Goal: Task Accomplishment & Management: Manage account settings

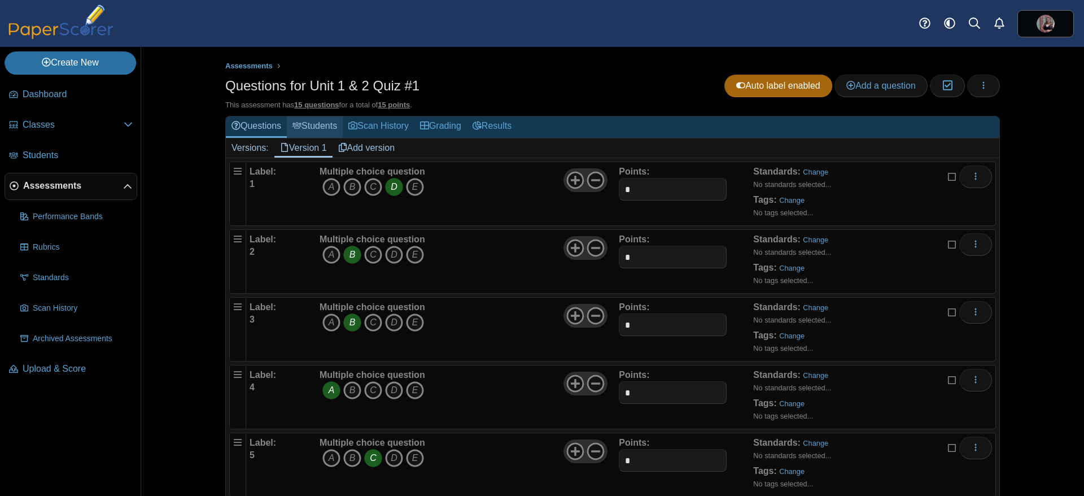
click at [306, 123] on link "Students" at bounding box center [315, 126] width 56 height 21
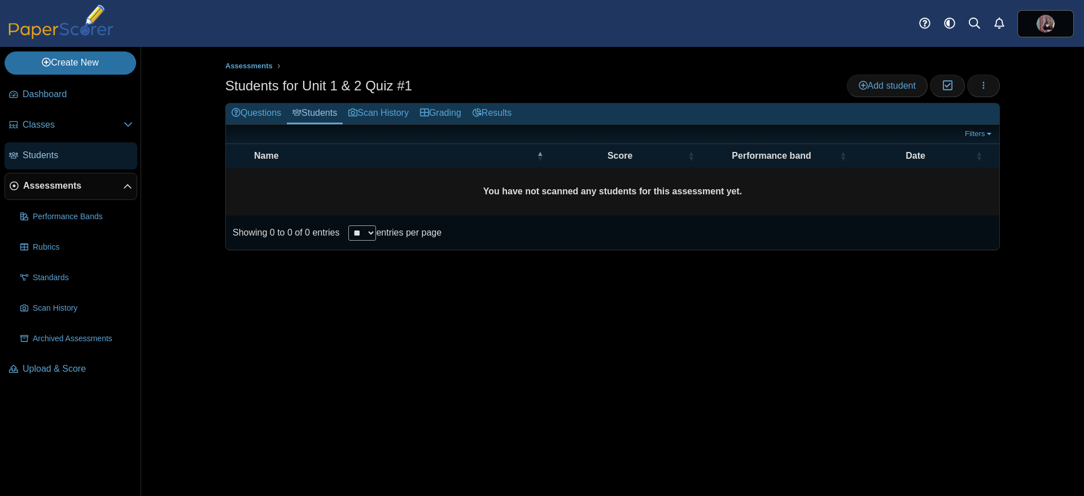
click at [49, 149] on span "Students" at bounding box center [78, 155] width 110 height 12
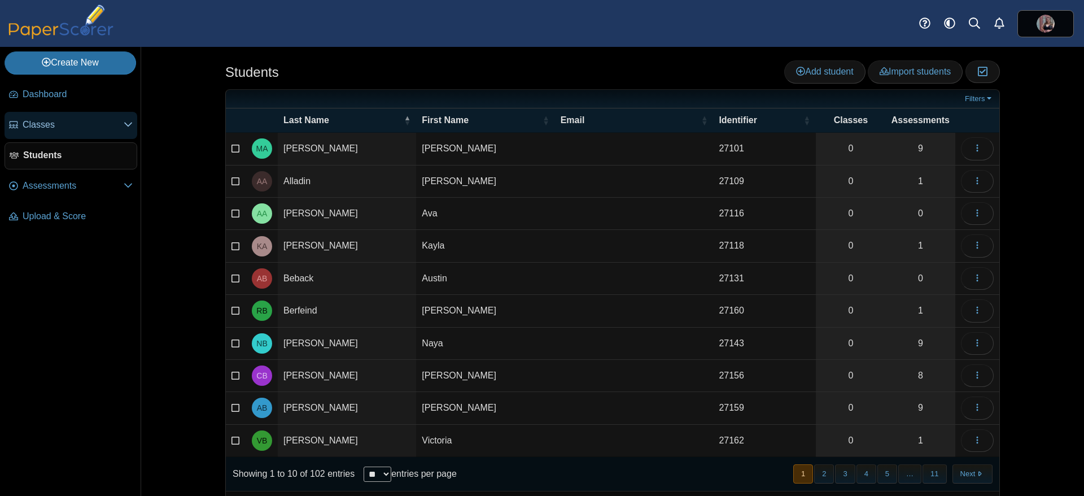
click at [55, 124] on span "Classes" at bounding box center [73, 125] width 101 height 12
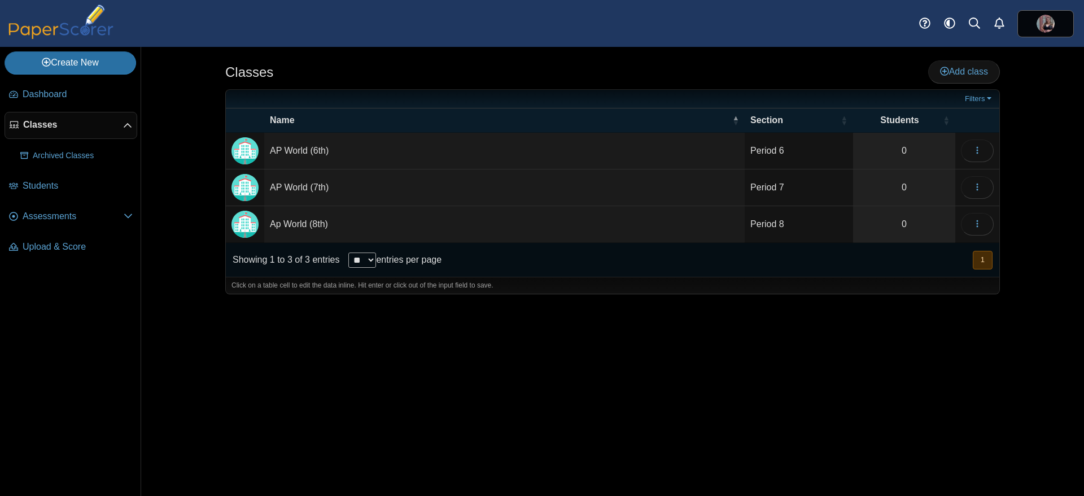
click at [313, 148] on td "AP World (6th)" at bounding box center [504, 151] width 480 height 37
click at [978, 151] on icon "button" at bounding box center [977, 150] width 9 height 9
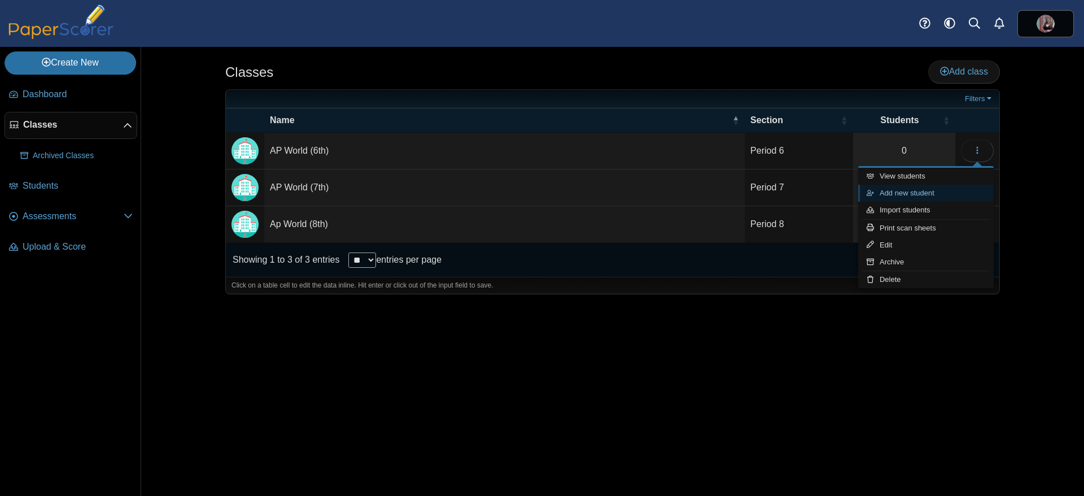
click at [919, 194] on link "Add new student" at bounding box center [926, 193] width 136 height 17
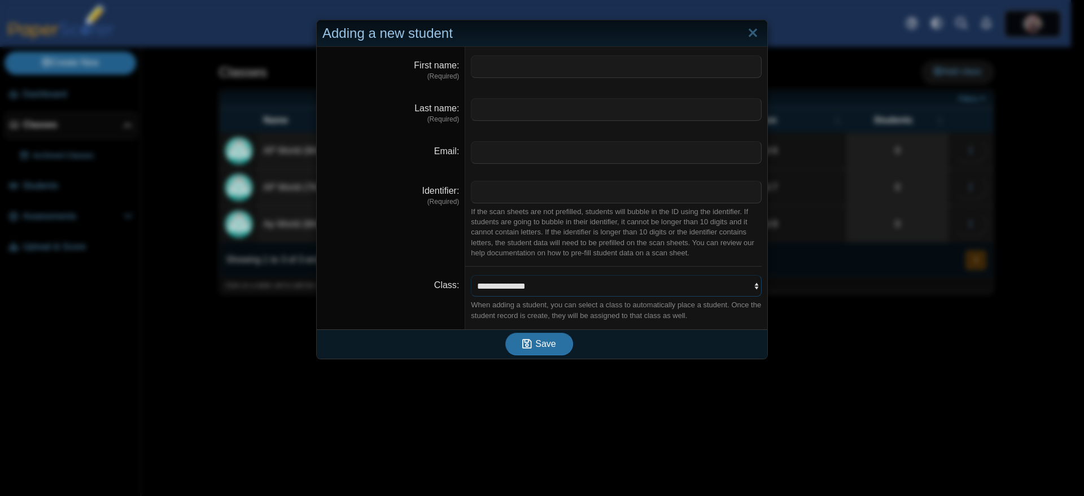
click at [603, 289] on select "**********" at bounding box center [616, 285] width 291 height 21
click at [457, 414] on div "**********" at bounding box center [542, 248] width 1084 height 496
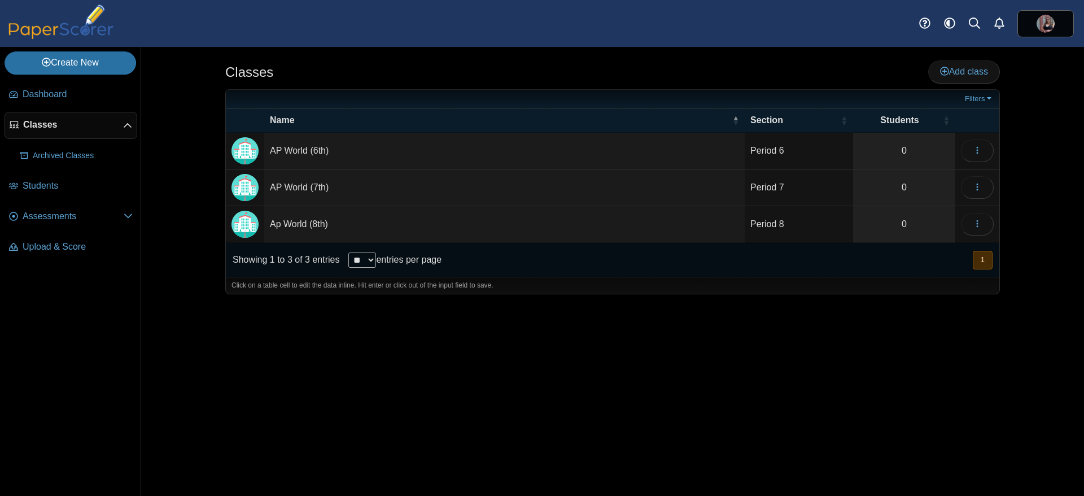
click at [408, 140] on td "AP World (6th)" at bounding box center [504, 151] width 480 height 37
click at [247, 150] on img "Locally created class" at bounding box center [244, 150] width 27 height 27
click at [973, 151] on icon "button" at bounding box center [977, 150] width 9 height 9
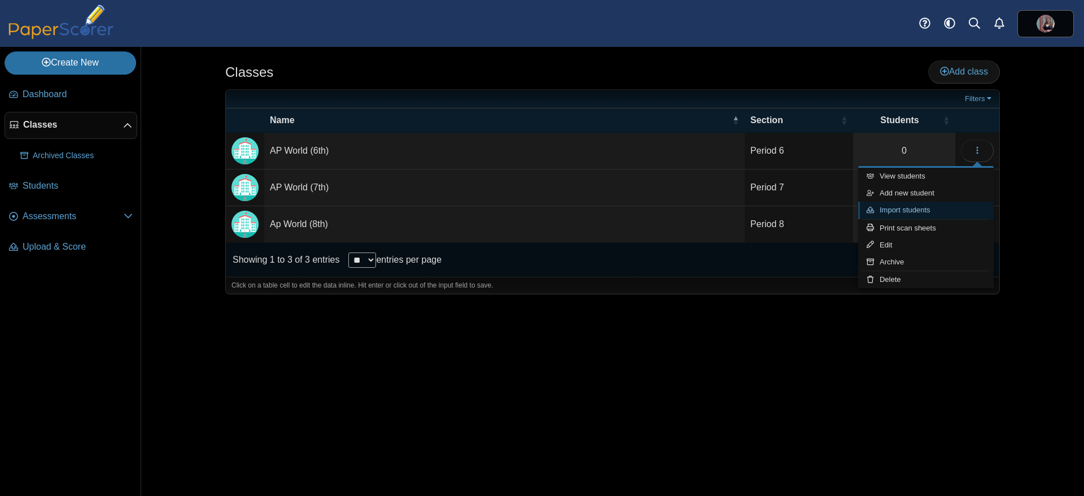
click at [918, 208] on link "Import students" at bounding box center [926, 210] width 136 height 17
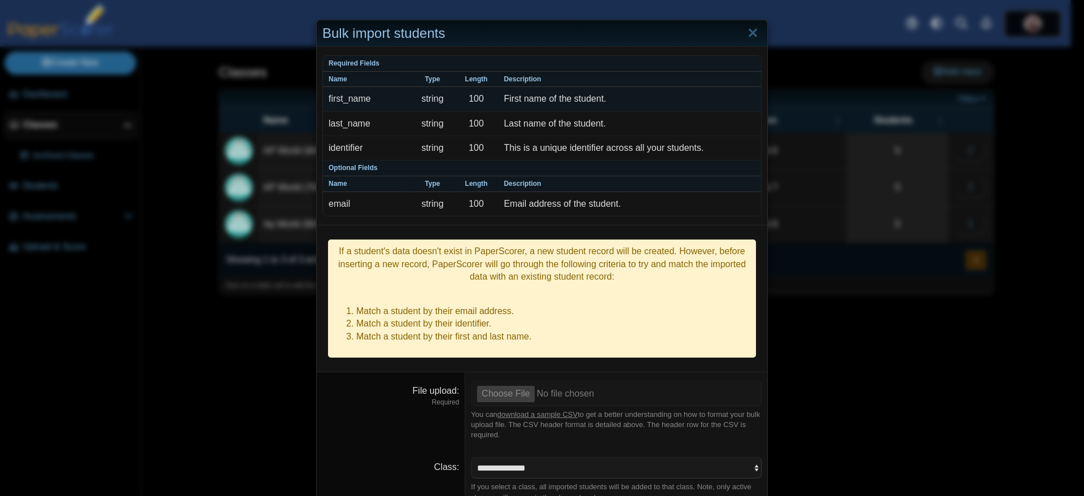
click at [426, 100] on td "string" at bounding box center [432, 99] width 44 height 24
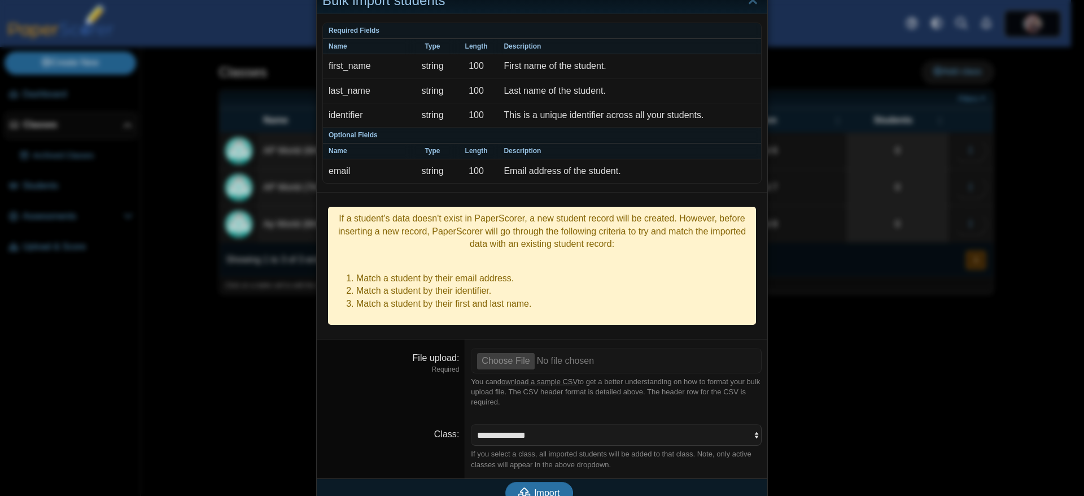
click at [941, 193] on div "Bulk import students Required Fields Name Type Length Description first_name st…" at bounding box center [542, 248] width 1084 height 496
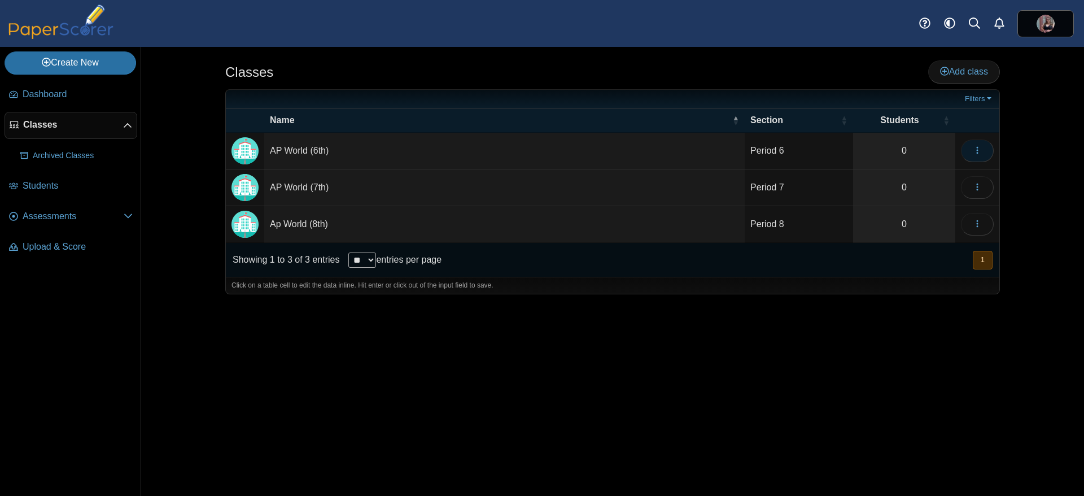
click at [980, 152] on icon "button" at bounding box center [977, 150] width 9 height 9
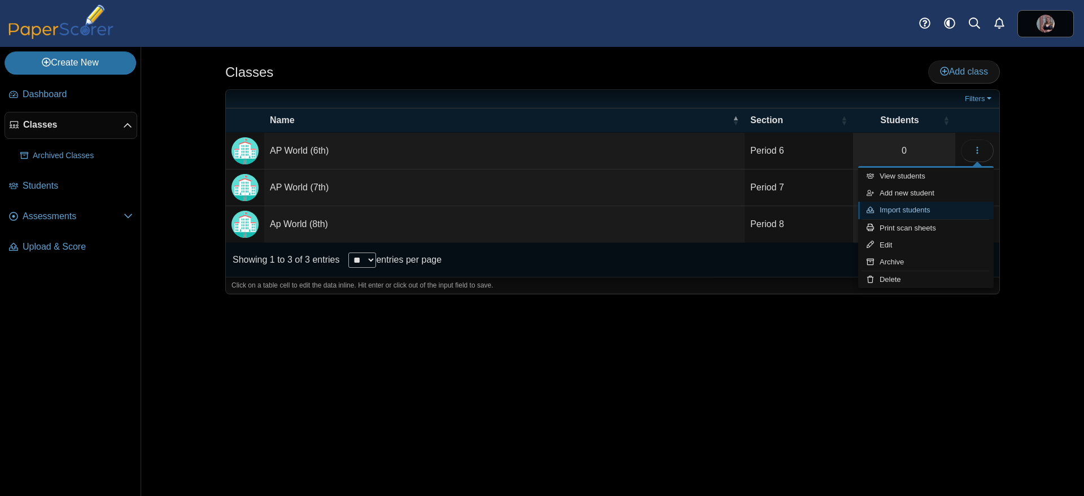
click at [916, 212] on link "Import students" at bounding box center [926, 210] width 136 height 17
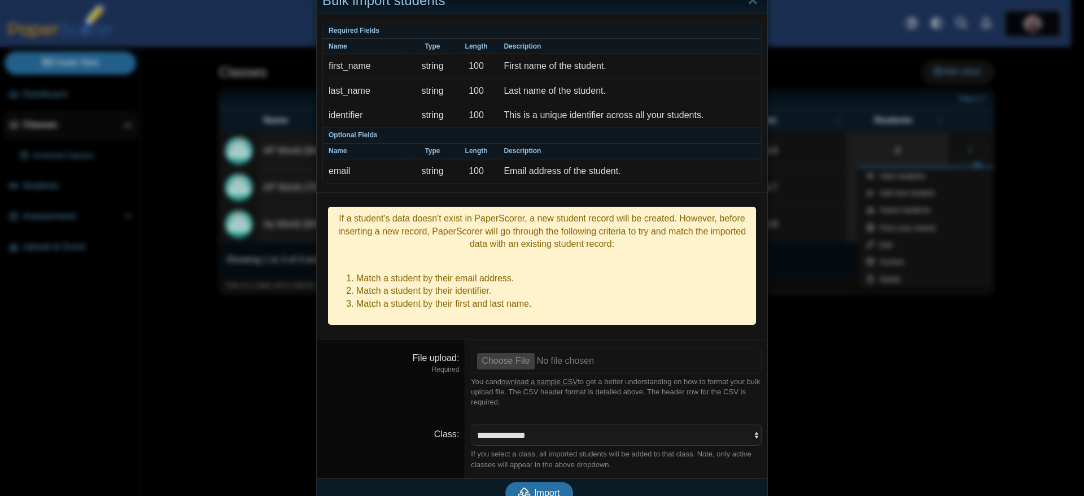
click at [500, 348] on input "File upload" at bounding box center [616, 360] width 291 height 25
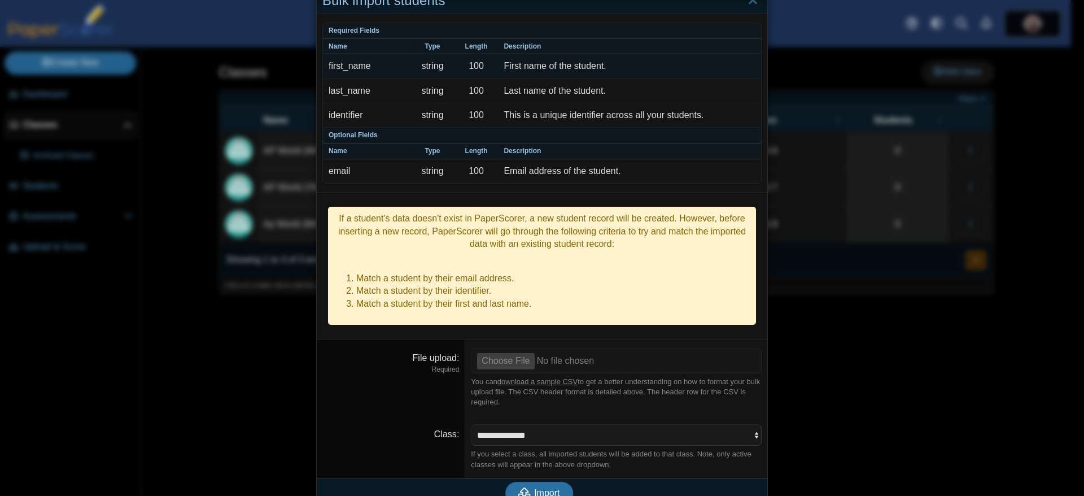
click at [412, 63] on td "string" at bounding box center [432, 66] width 44 height 24
click at [426, 65] on td "string" at bounding box center [432, 66] width 44 height 24
click at [512, 377] on link "download a sample CSV" at bounding box center [537, 381] width 80 height 8
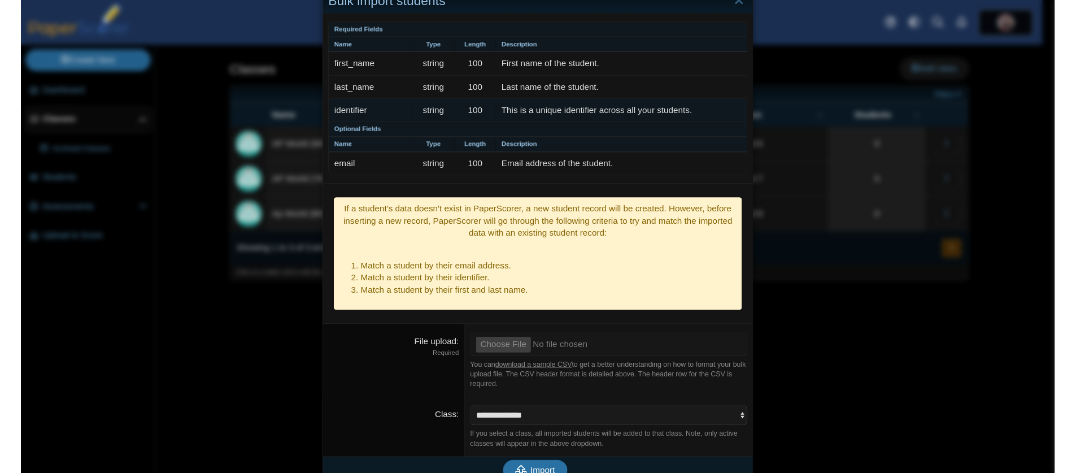
scroll to position [0, 0]
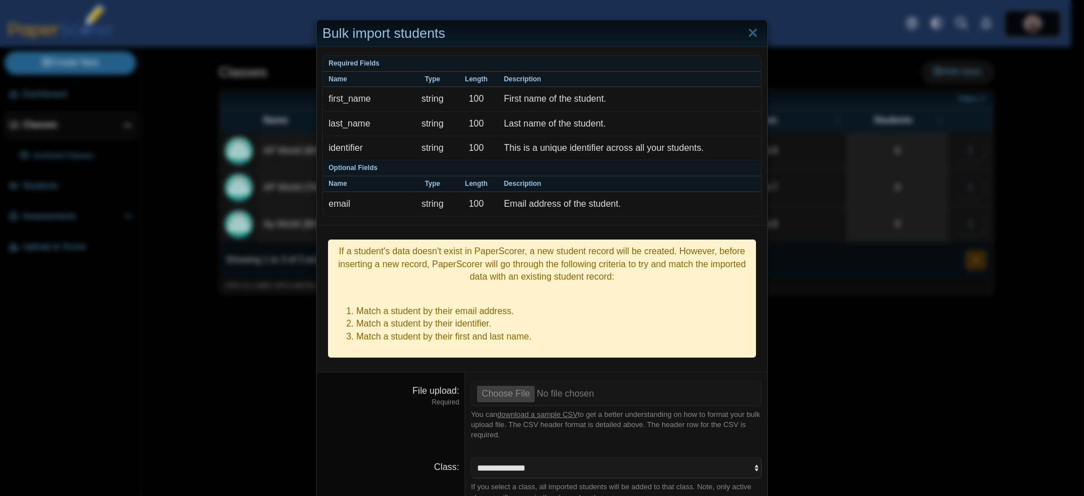
click at [943, 266] on div "Bulk import students Required Fields Name Type Length Description first_name st…" at bounding box center [542, 248] width 1084 height 496
